Goal: Information Seeking & Learning: Find specific fact

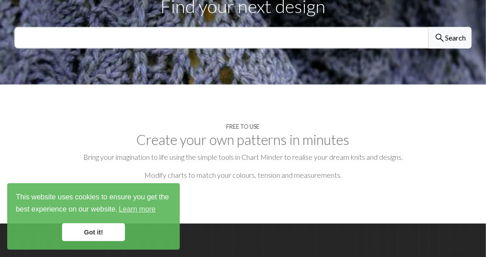
scroll to position [360, 0]
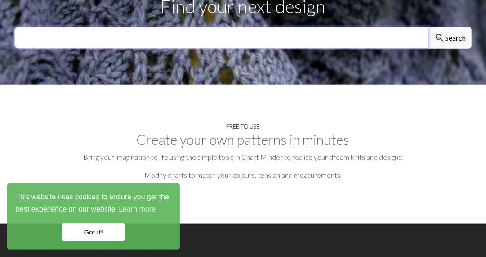
click at [220, 47] on input "text" at bounding box center [221, 38] width 415 height 22
type input "skull"
click at [428, 27] on button "search Search" at bounding box center [449, 38] width 43 height 22
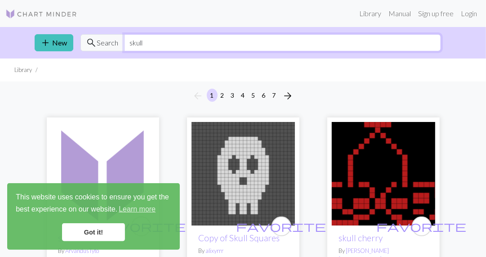
drag, startPoint x: 170, startPoint y: 43, endPoint x: 95, endPoint y: 50, distance: 75.4
click at [95, 50] on div "search Search skull" at bounding box center [260, 42] width 361 height 17
type input "lord of the rings"
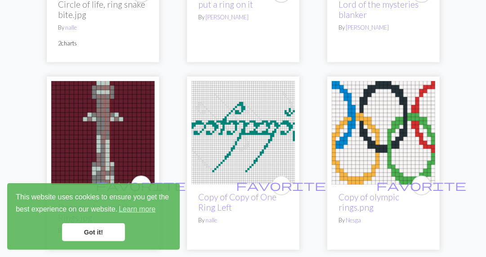
scroll to position [1227, 0]
click at [246, 113] on img at bounding box center [243, 132] width 103 height 103
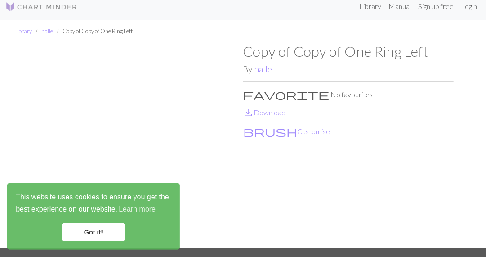
scroll to position [7, 0]
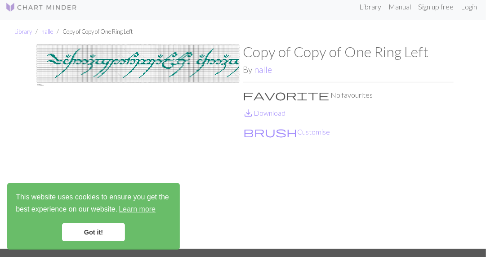
click at [208, 72] on img at bounding box center [138, 145] width 210 height 205
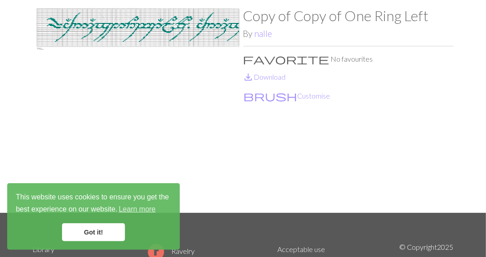
scroll to position [0, 0]
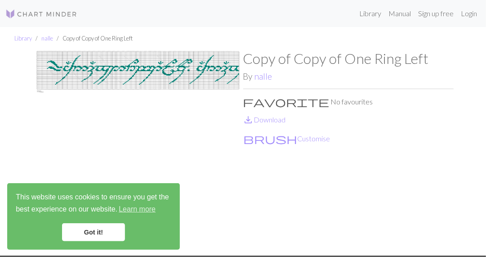
click at [92, 68] on img at bounding box center [138, 152] width 210 height 205
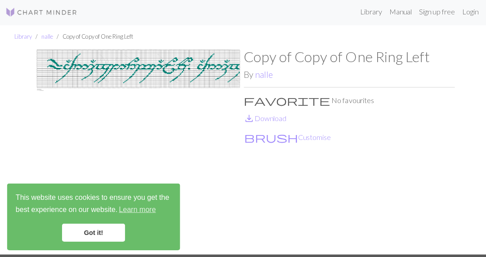
scroll to position [2, 0]
